Goal: Task Accomplishment & Management: Manage account settings

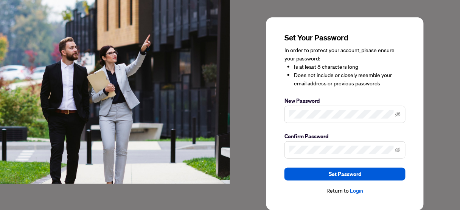
scroll to position [30, 0]
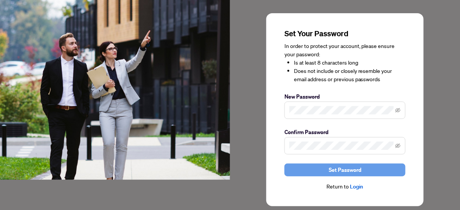
click at [355, 170] on span "Set Password" at bounding box center [345, 170] width 33 height 12
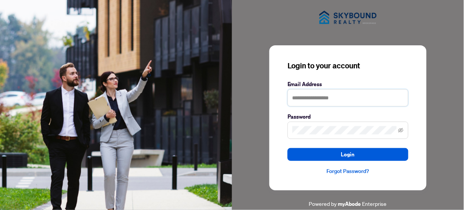
type input "**********"
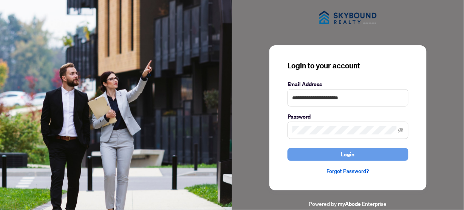
click at [351, 153] on span "Login" at bounding box center [348, 155] width 14 height 12
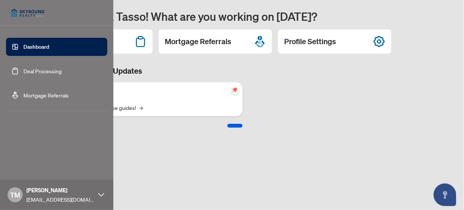
click at [102, 195] on icon at bounding box center [101, 195] width 6 height 6
click at [33, 150] on span "Logout" at bounding box center [30, 150] width 17 height 12
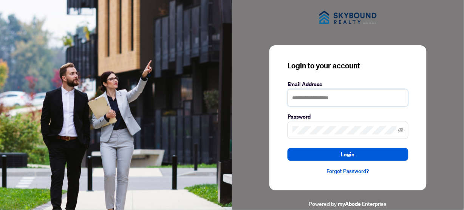
type input "**********"
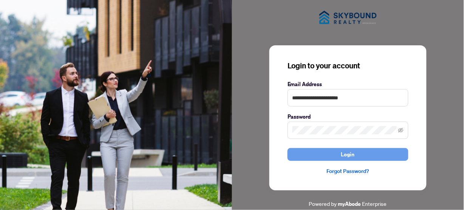
click at [351, 153] on span "Login" at bounding box center [348, 155] width 14 height 12
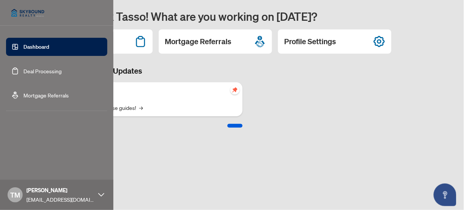
click at [104, 193] on icon at bounding box center [101, 195] width 6 height 6
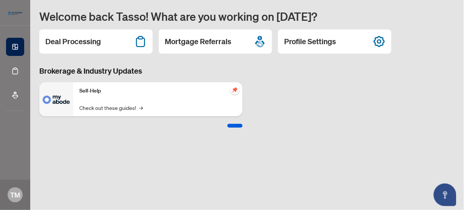
click at [131, 185] on main "Welcome back Tasso! What are you working on today? Deal Processing Mortgage Ref…" at bounding box center [247, 105] width 434 height 210
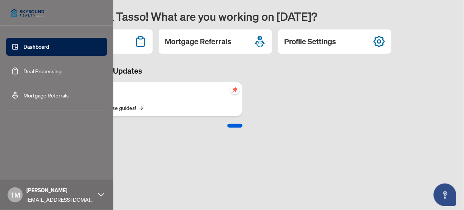
click at [99, 194] on icon at bounding box center [101, 194] width 6 height 3
click at [46, 167] on span "Profile Settings" at bounding box center [40, 166] width 36 height 12
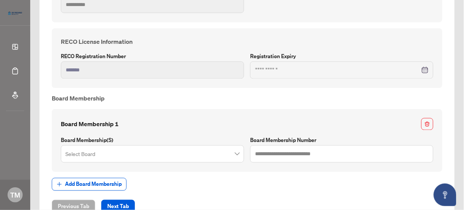
scroll to position [296, 0]
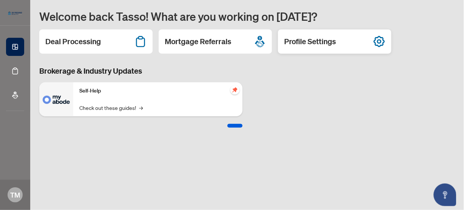
click at [382, 42] on icon at bounding box center [380, 42] width 12 height 12
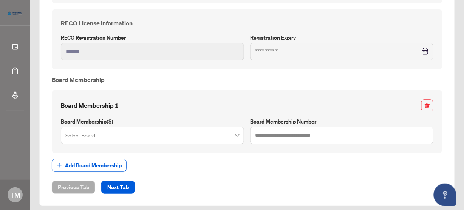
scroll to position [296, 0]
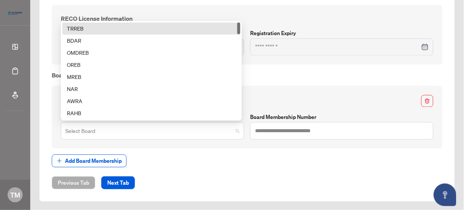
click at [235, 132] on span at bounding box center [152, 131] width 174 height 14
click at [212, 22] on div "TRREB" at bounding box center [151, 28] width 178 height 12
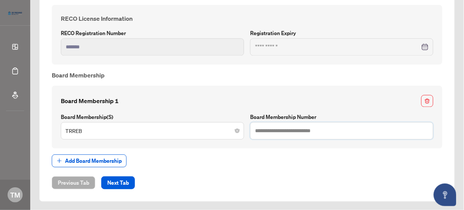
click at [300, 133] on input "text" at bounding box center [341, 130] width 183 height 17
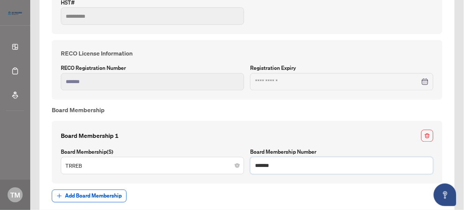
scroll to position [265, 0]
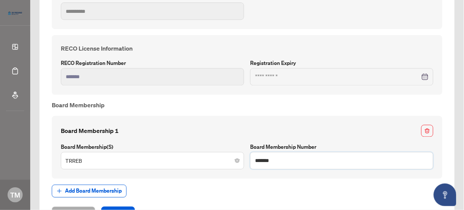
type input "*******"
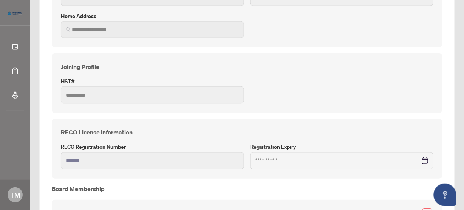
scroll to position [296, 0]
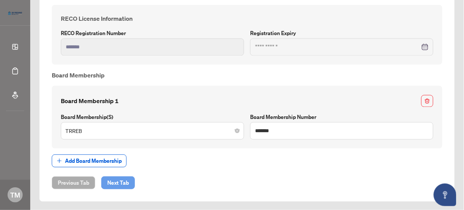
click at [125, 181] on span "Next Tab" at bounding box center [118, 183] width 22 height 12
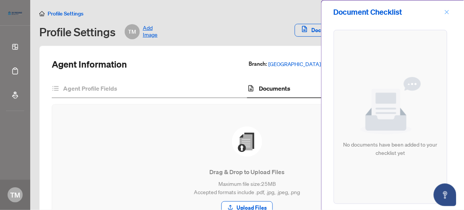
click at [448, 11] on icon "close" at bounding box center [447, 11] width 5 height 5
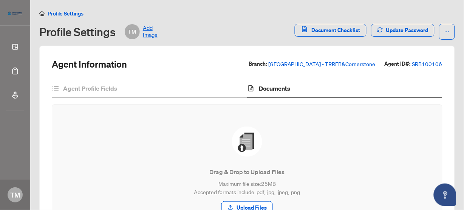
click at [44, 13] on icon "home" at bounding box center [41, 13] width 5 height 5
click at [71, 12] on span "Profile Settings" at bounding box center [66, 13] width 36 height 7
click at [445, 29] on icon "ellipsis" at bounding box center [447, 31] width 5 height 5
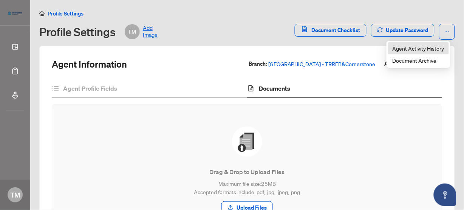
click at [438, 50] on span "Agent Activity History" at bounding box center [419, 48] width 52 height 8
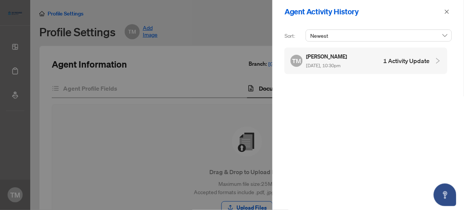
click at [423, 60] on h4 "1 Activity Update" at bounding box center [407, 60] width 46 height 9
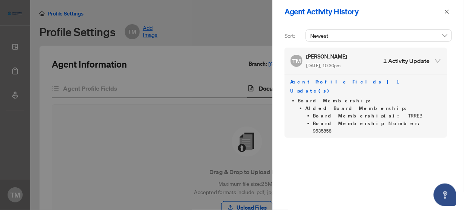
click at [372, 137] on div "[PERSON_NAME] [PERSON_NAME] [DATE], 10:30pm 1 Activity Update Agent Profile Fie…" at bounding box center [368, 123] width 167 height 151
click at [448, 11] on icon "close" at bounding box center [447, 11] width 5 height 5
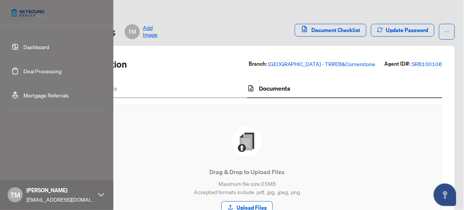
click at [31, 7] on img at bounding box center [27, 13] width 43 height 18
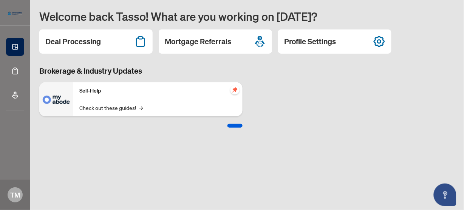
click at [234, 90] on icon "pushpin" at bounding box center [234, 89] width 5 height 5
click at [446, 193] on icon "Open asap" at bounding box center [445, 193] width 4 height 5
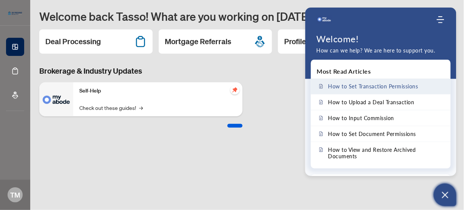
click at [384, 84] on span "How to Set Transaction Permissions" at bounding box center [374, 86] width 90 height 6
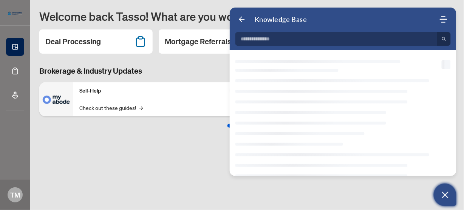
click at [384, 84] on div at bounding box center [343, 186] width 227 height 215
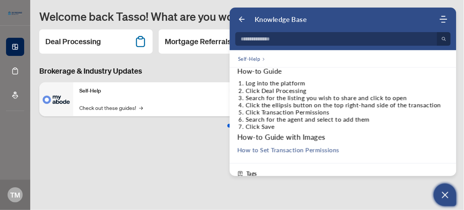
scroll to position [60, 0]
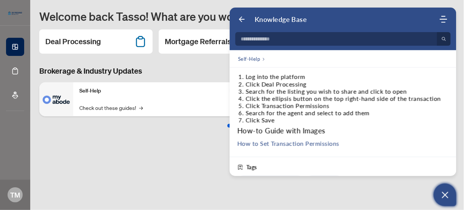
click at [449, 195] on icon "Open asap" at bounding box center [445, 195] width 9 height 9
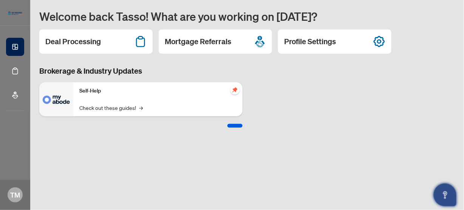
scroll to position [72, 0]
click at [140, 107] on span "→" at bounding box center [142, 108] width 4 height 8
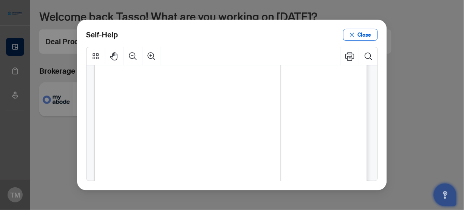
scroll to position [0, 0]
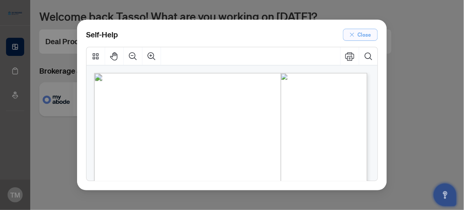
click at [362, 35] on span "Close" at bounding box center [365, 35] width 14 height 12
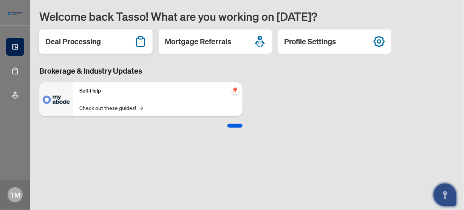
click at [142, 41] on icon at bounding box center [141, 42] width 12 height 12
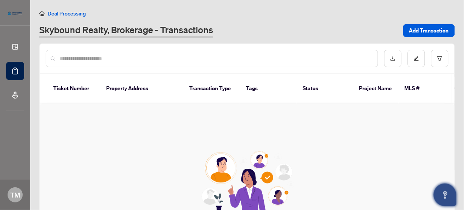
click at [259, 54] on input "text" at bounding box center [216, 58] width 312 height 8
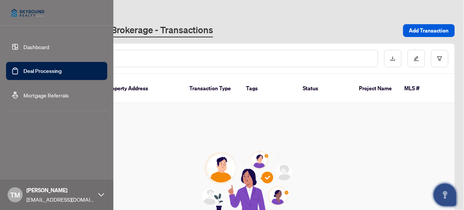
click at [102, 193] on icon at bounding box center [101, 195] width 6 height 6
click at [33, 150] on span "Logout" at bounding box center [30, 150] width 17 height 12
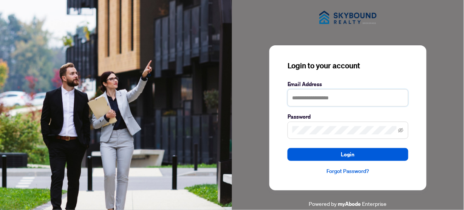
type input "**********"
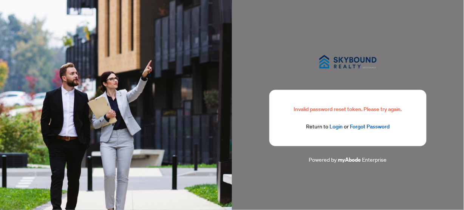
click at [336, 127] on link "Login" at bounding box center [336, 126] width 13 height 7
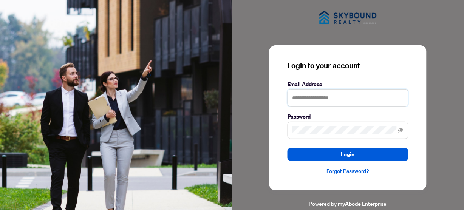
type input "**********"
